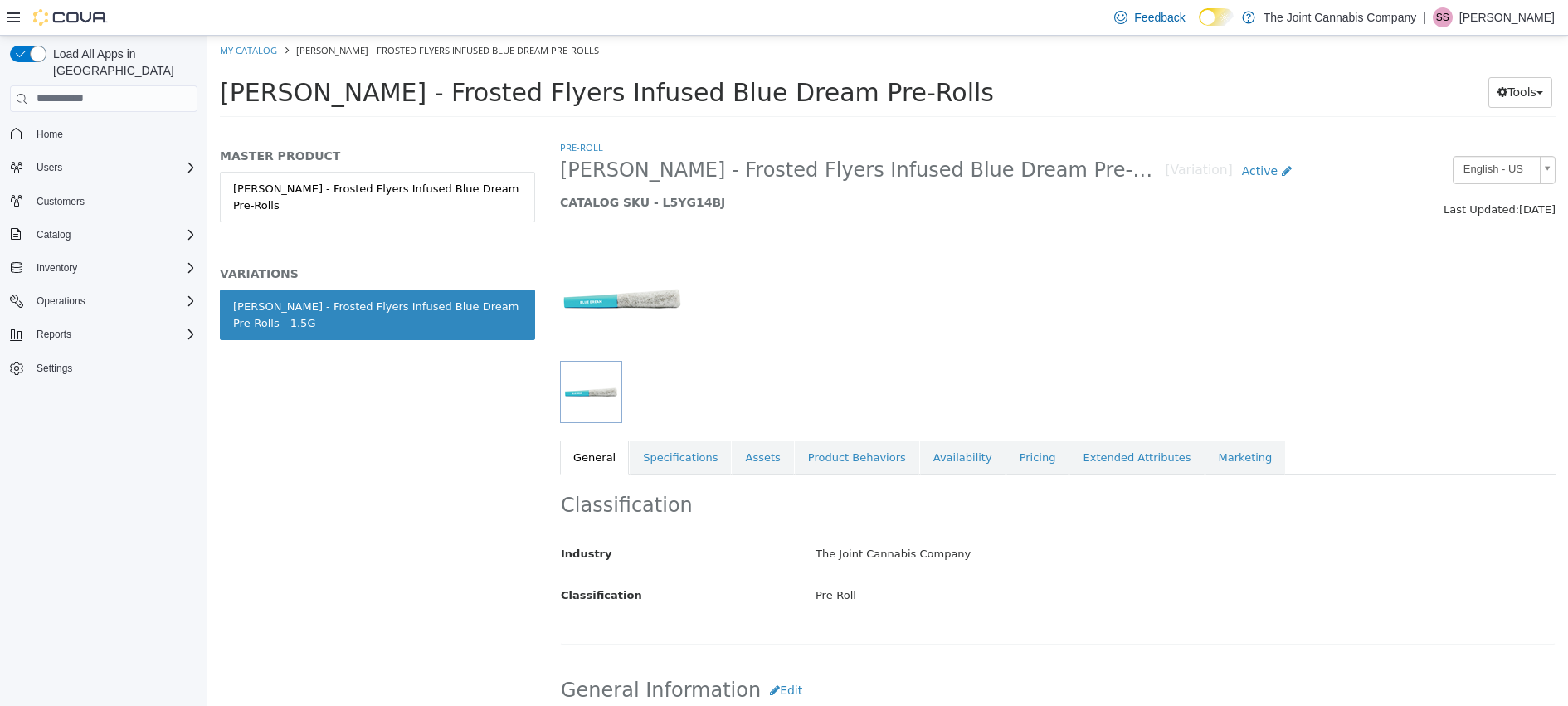
click at [1018, 439] on div "Pre-Roll Claybourne - Frosted Flyers Infused Blue Dream Pre-Rolls - 1.5G [Varia…" at bounding box center [1057, 306] width 996 height 335
click at [1018, 451] on link "Pricing" at bounding box center [1038, 457] width 63 height 35
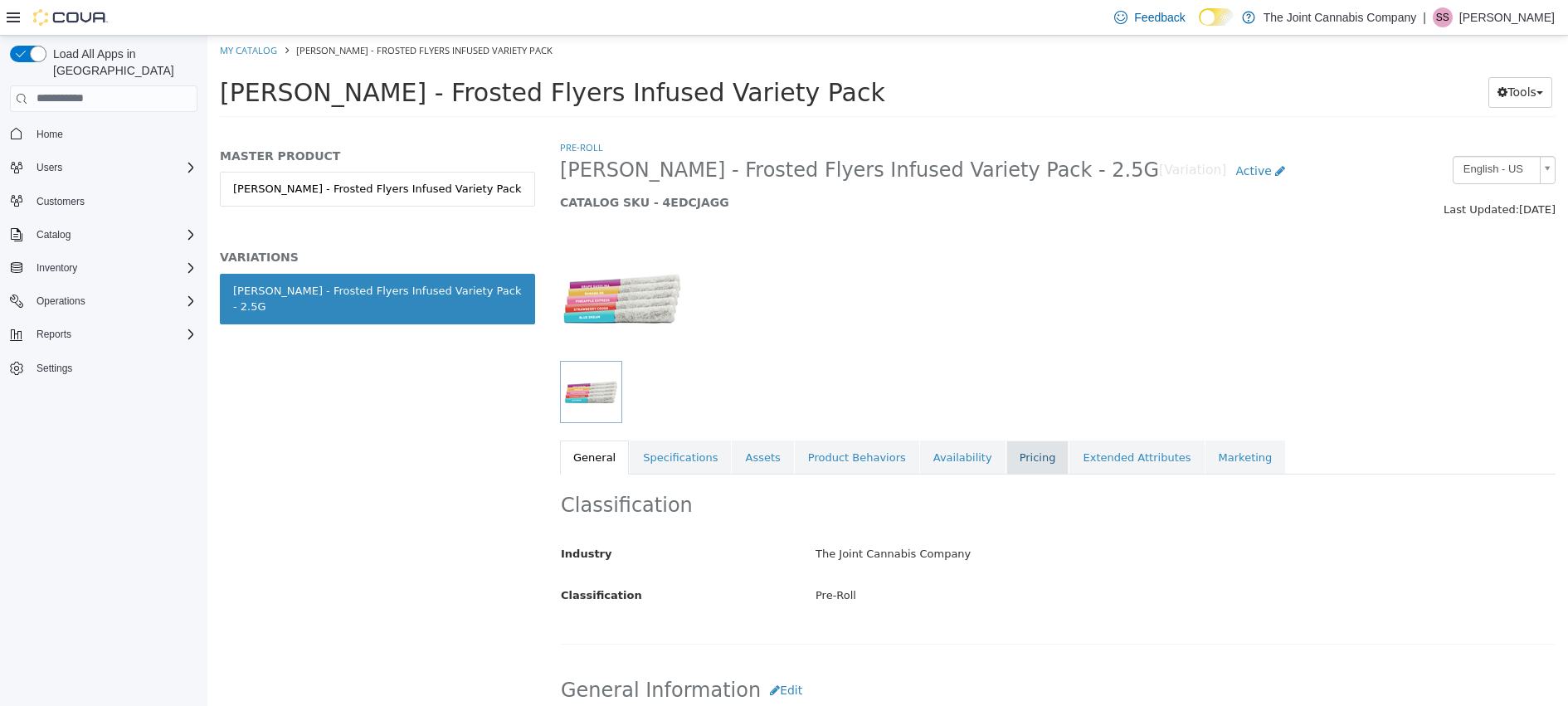
click at [1006, 448] on link "Pricing" at bounding box center [1038, 457] width 63 height 35
